Goal: Find specific page/section: Find specific page/section

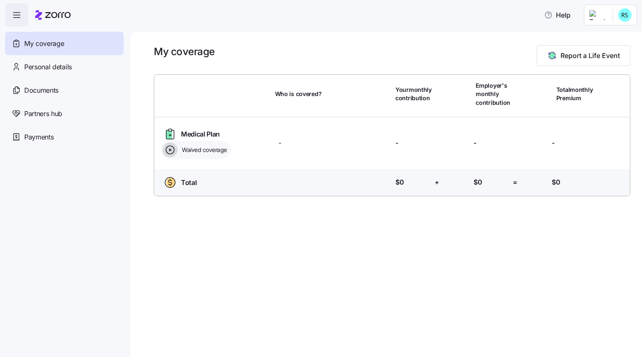
click at [18, 21] on span "button" at bounding box center [16, 15] width 23 height 23
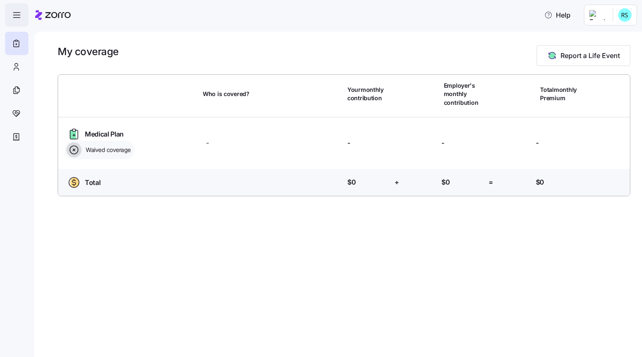
click at [18, 21] on span "button" at bounding box center [16, 15] width 23 height 23
